Goal: Task Accomplishment & Management: Manage account settings

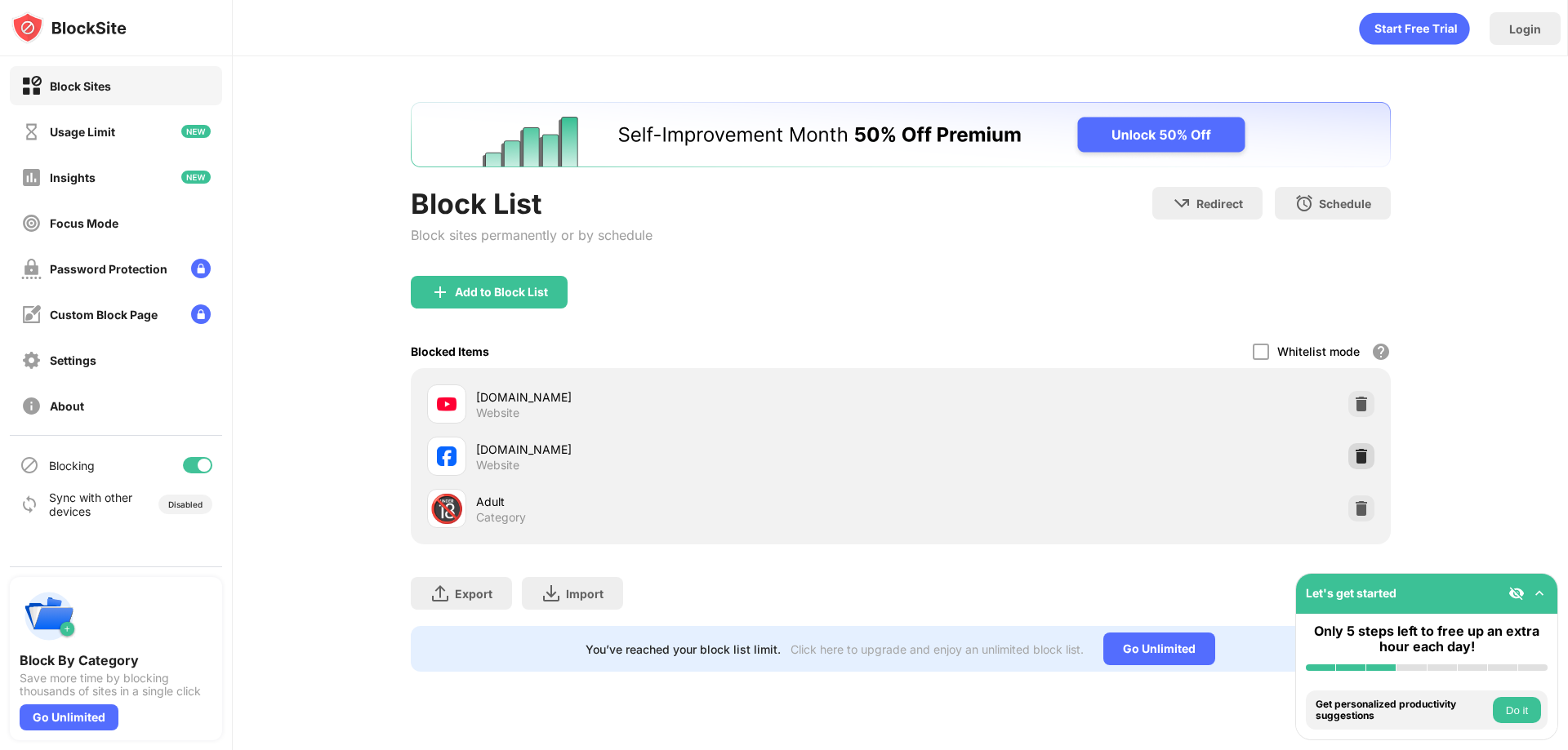
click at [1363, 452] on img at bounding box center [1361, 457] width 16 height 16
